Goal: Download file/media

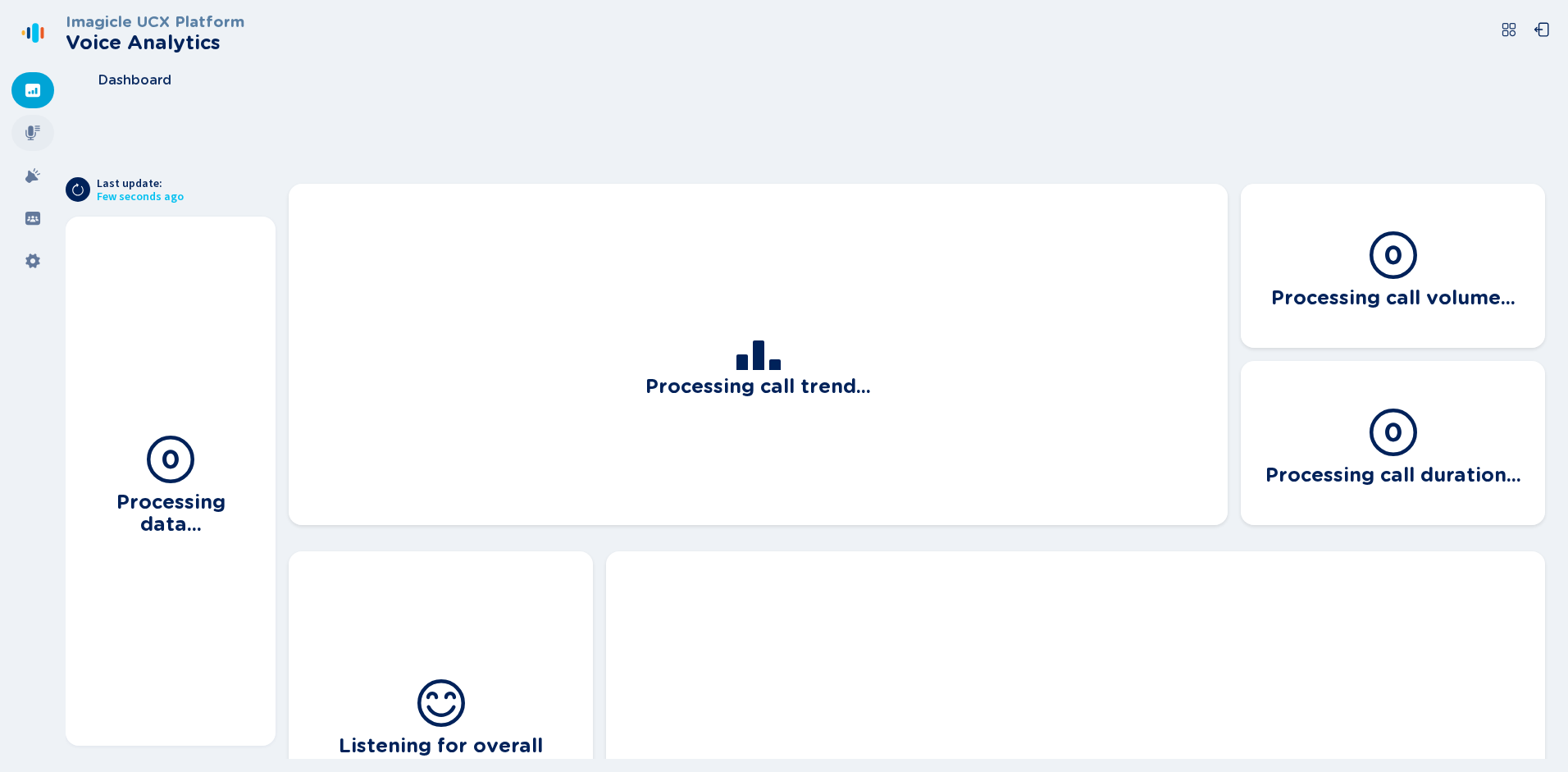
click at [31, 136] on icon at bounding box center [32, 132] width 17 height 17
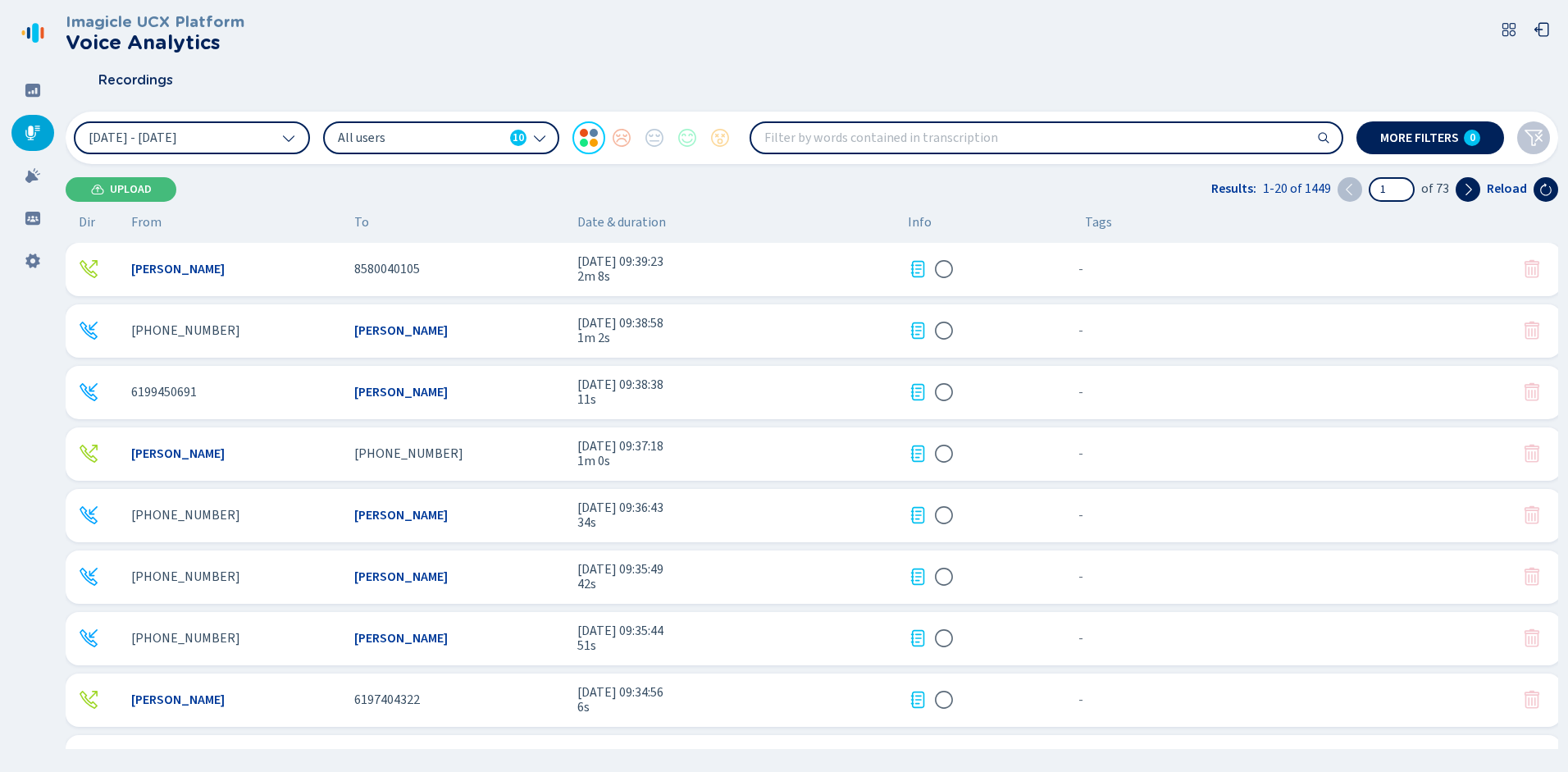
click at [397, 331] on span "[PERSON_NAME]" at bounding box center [401, 330] width 94 height 15
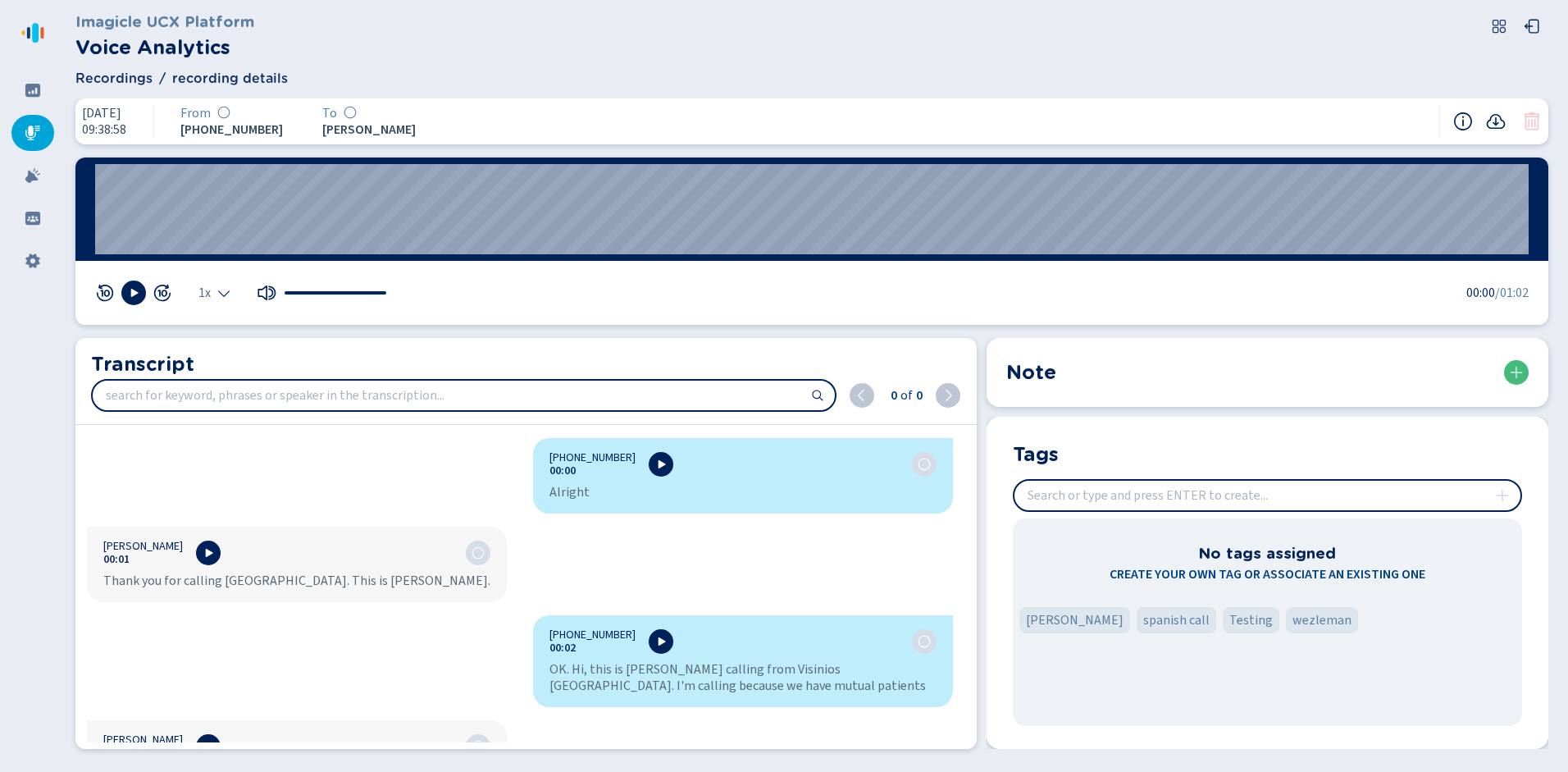
click at [312, 402] on input "search" at bounding box center [464, 396] width 742 height 30
type input "ok"
click at [659, 641] on icon at bounding box center [662, 640] width 7 height 8
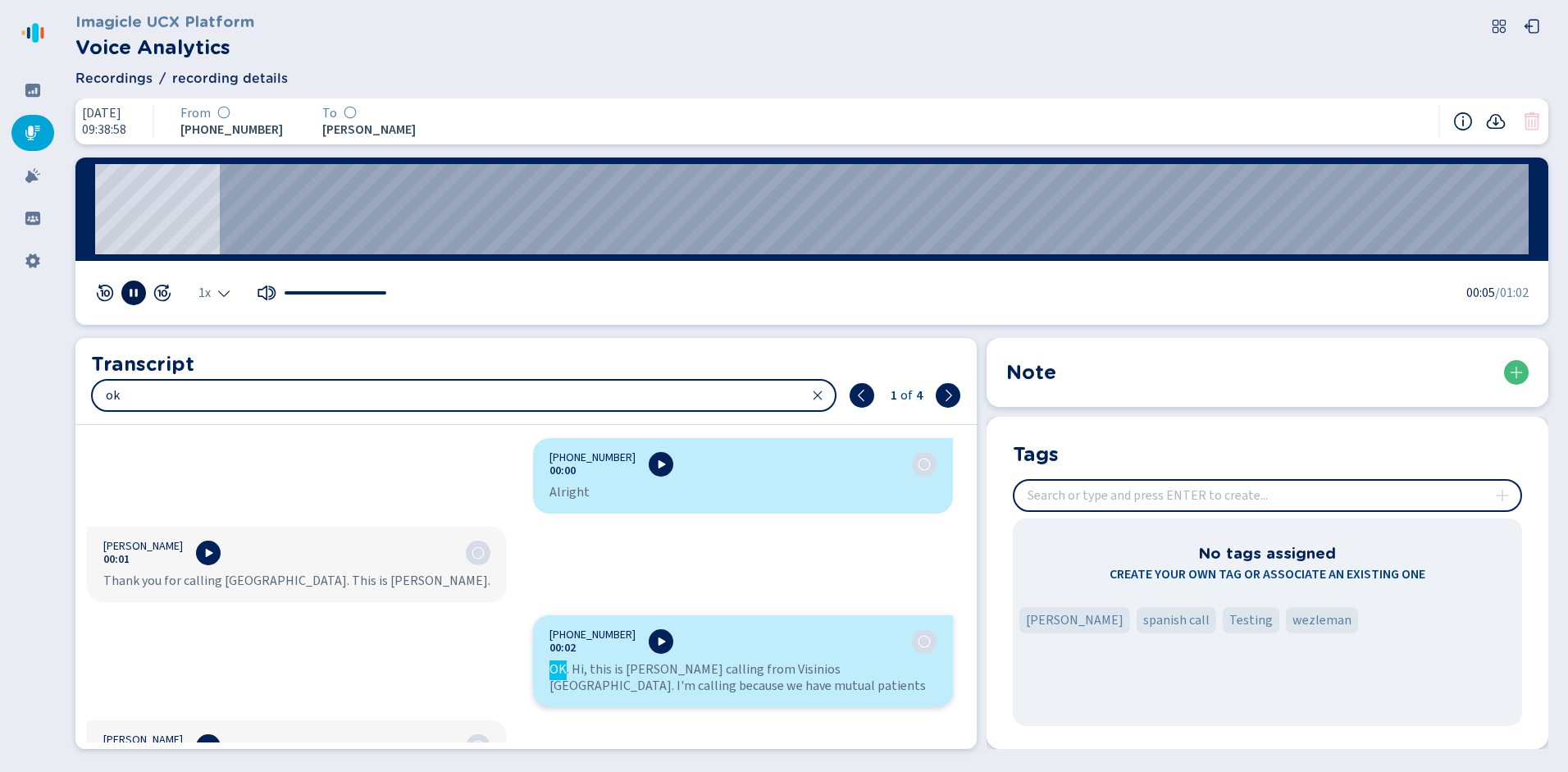
click at [122, 297] on button at bounding box center [133, 293] width 25 height 25
click at [1498, 119] on icon at bounding box center [1496, 121] width 19 height 19
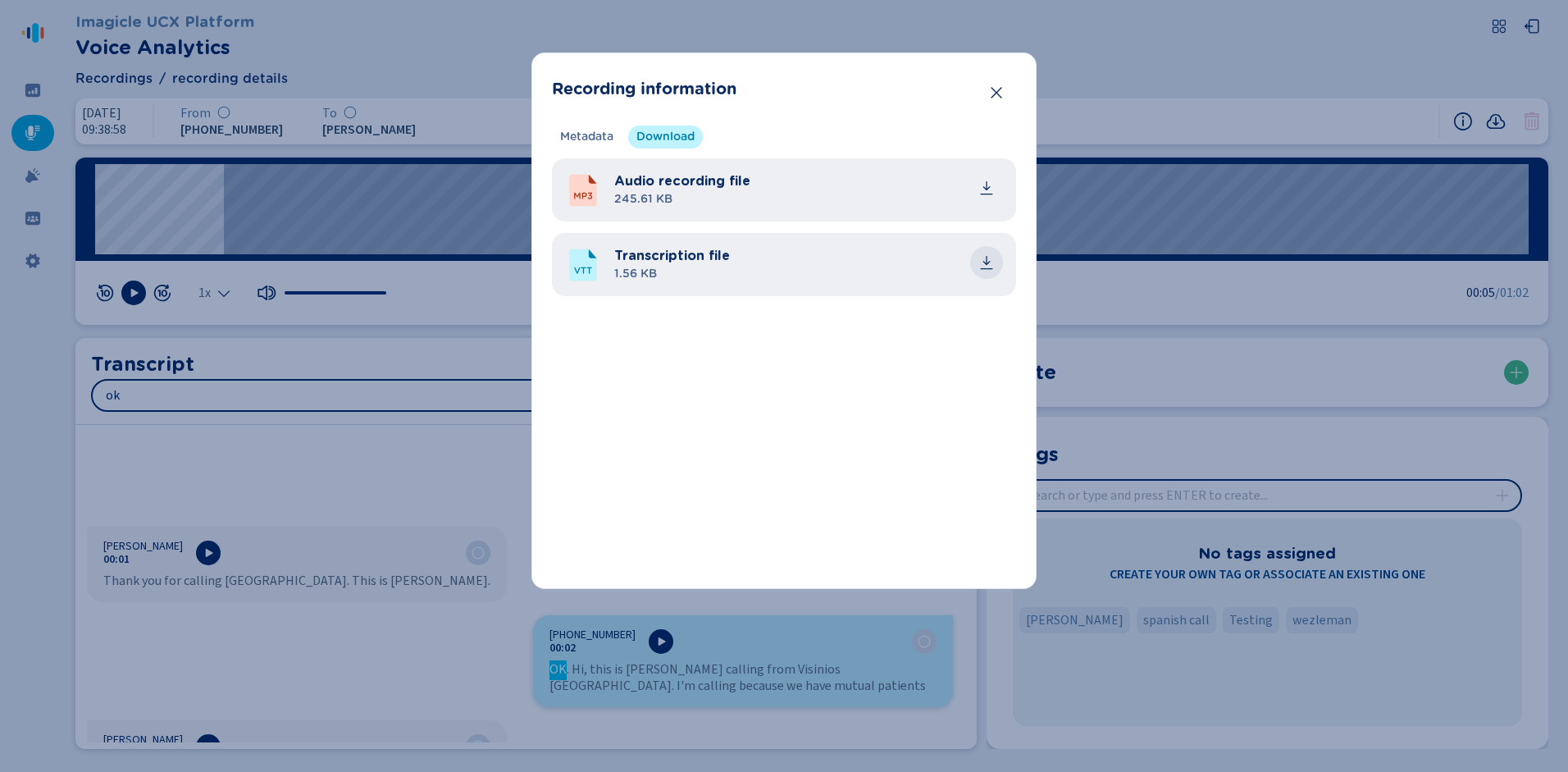
click at [985, 264] on icon "common.download" at bounding box center [986, 262] width 17 height 17
click at [996, 91] on icon "Close" at bounding box center [997, 92] width 17 height 17
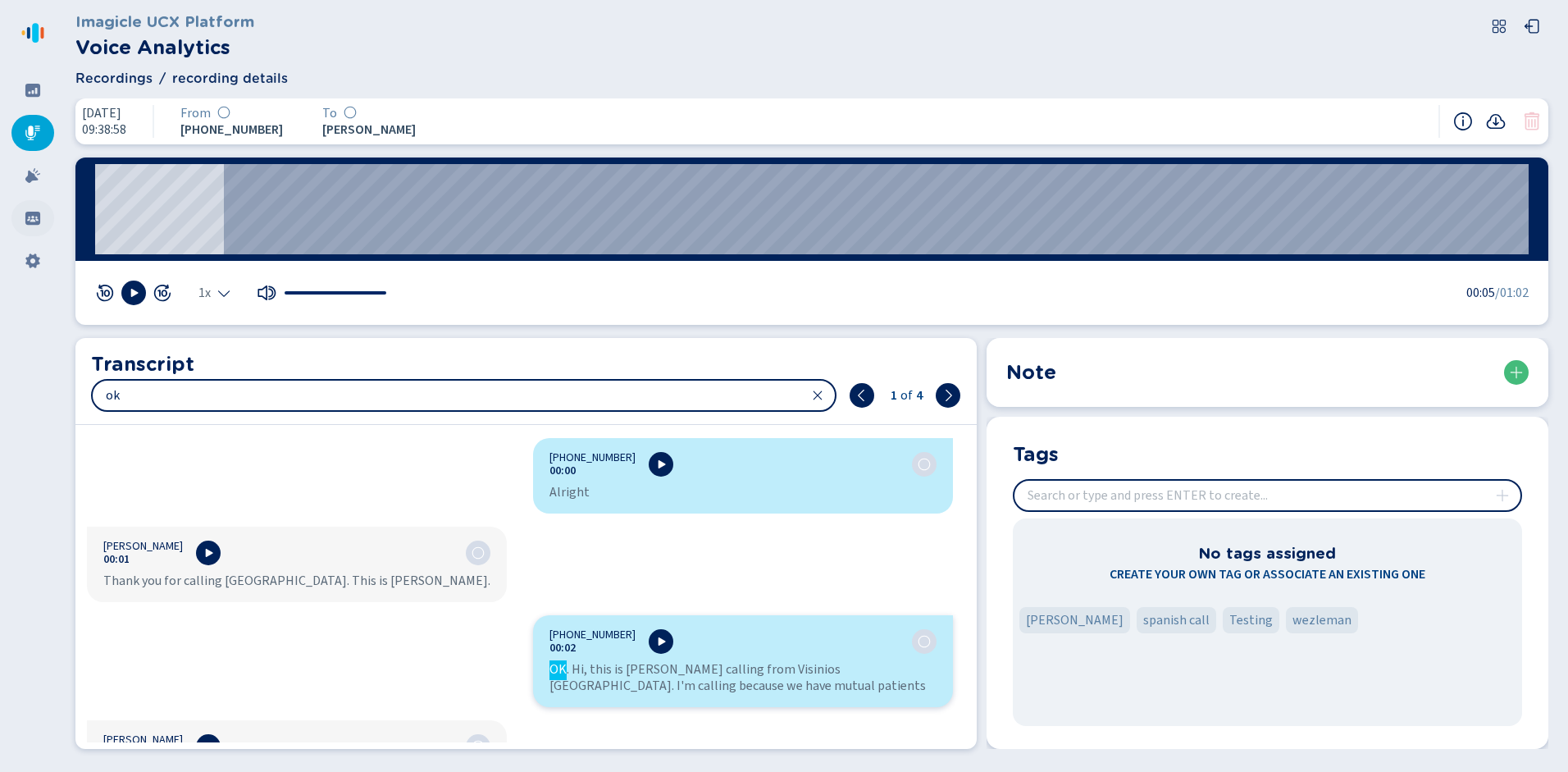
click at [32, 217] on icon at bounding box center [32, 218] width 17 height 17
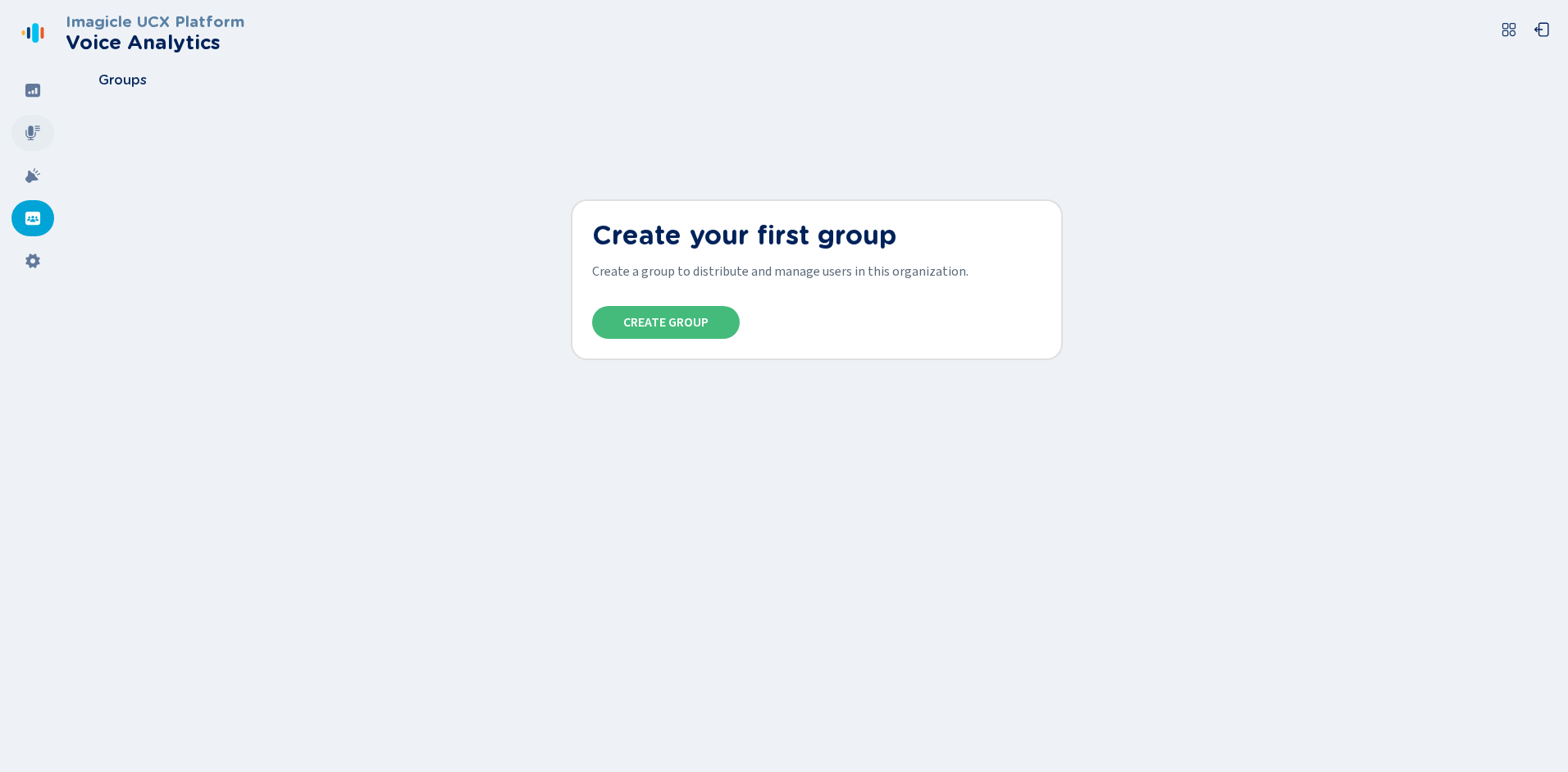
click at [20, 136] on div at bounding box center [32, 132] width 43 height 36
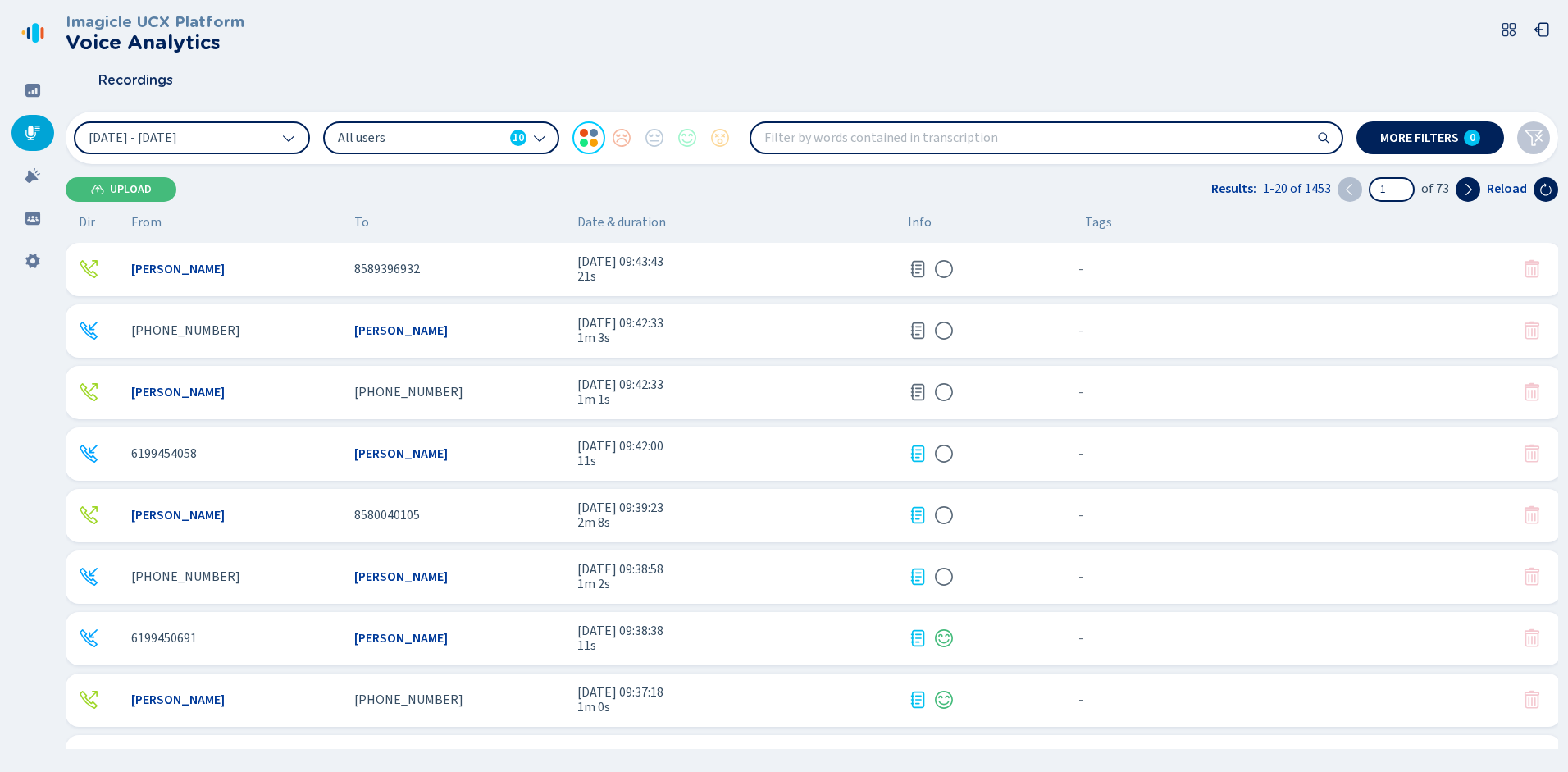
click at [332, 193] on div "Upload Results: 1-20 of 1453 1 of 73 Reload" at bounding box center [812, 189] width 1493 height 25
click at [332, 196] on div "Upload Results: 1-20 of 1453 1 of 73 Reload" at bounding box center [812, 189] width 1493 height 25
